Goal: Task Accomplishment & Management: Use online tool/utility

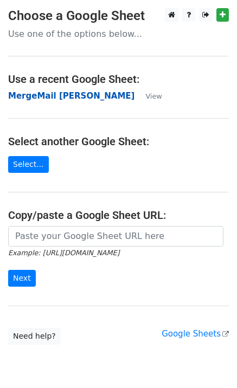
click at [67, 100] on strong "MergeMail [PERSON_NAME]" at bounding box center [71, 96] width 126 height 10
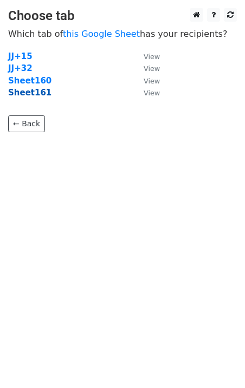
click at [17, 92] on strong "Sheet161" at bounding box center [29, 93] width 43 height 10
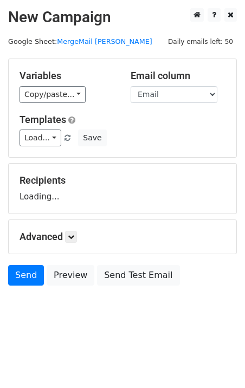
click at [36, 147] on div "Variables Copy/paste... {{Email}} Email column Email Templates Load... No Cost …" at bounding box center [122, 108] width 227 height 98
click at [40, 144] on link "Load..." at bounding box center [40, 137] width 42 height 17
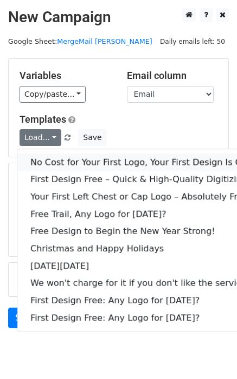
click at [70, 159] on link "No Cost for Your First Logo, Your First Design Is On Us!" at bounding box center [147, 162] width 260 height 17
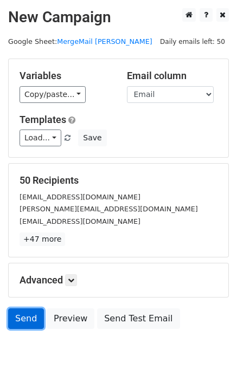
click at [30, 317] on link "Send" at bounding box center [26, 318] width 36 height 21
